Goal: Task Accomplishment & Management: Manage account settings

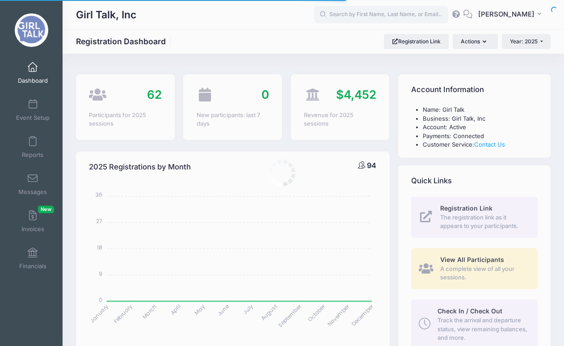
select select
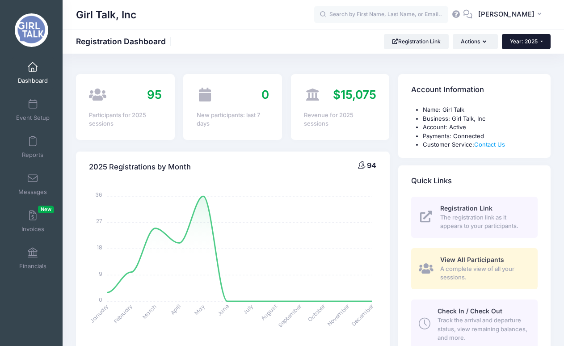
click at [546, 38] on button "Year: 2025" at bounding box center [525, 41] width 49 height 15
click at [535, 71] on link "Year: 2024" at bounding box center [530, 70] width 58 height 12
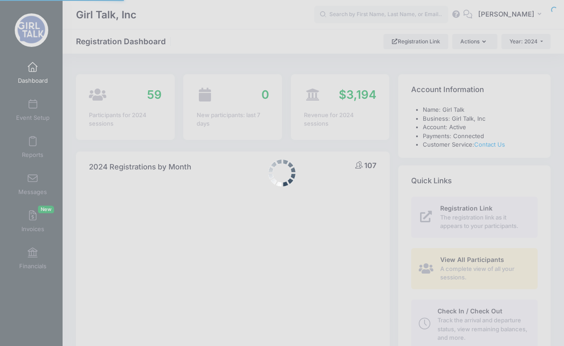
select select
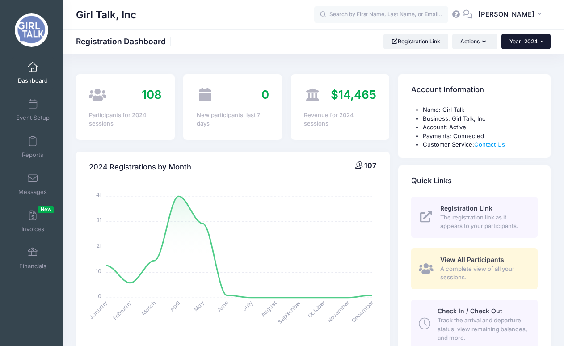
click at [538, 44] on button "Year: 2024" at bounding box center [525, 41] width 49 height 15
click at [529, 78] on link "Year: 2023" at bounding box center [530, 82] width 58 height 12
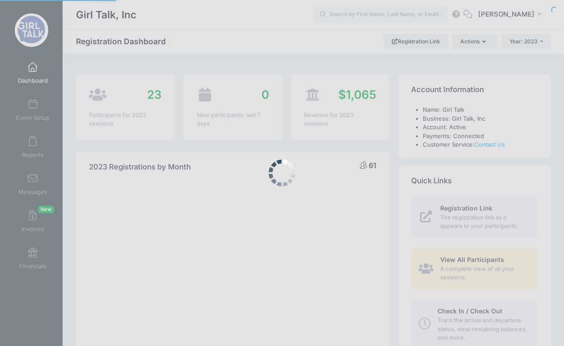
select select
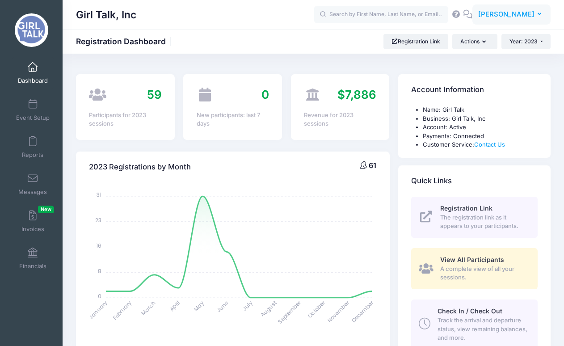
click at [544, 15] on button "ED [PERSON_NAME]" at bounding box center [511, 14] width 78 height 21
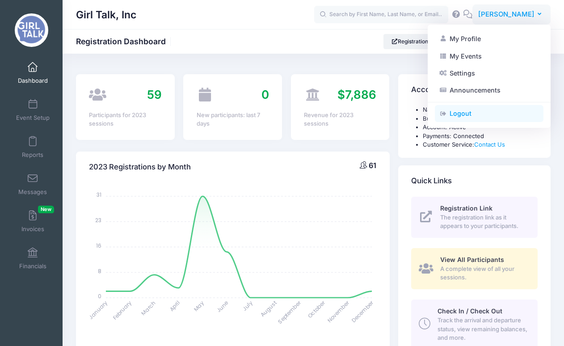
click at [462, 113] on link "Logout" at bounding box center [488, 113] width 109 height 17
